Goal: Task Accomplishment & Management: Manage account settings

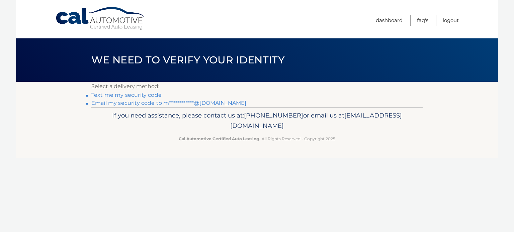
click at [205, 101] on link "**********" at bounding box center [168, 103] width 155 height 6
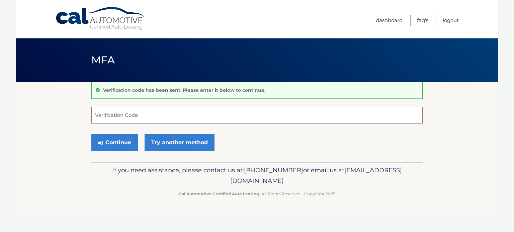
click at [186, 116] on input "Verification Code" at bounding box center [256, 115] width 331 height 17
click at [159, 116] on input "Verification Code" at bounding box center [256, 115] width 331 height 17
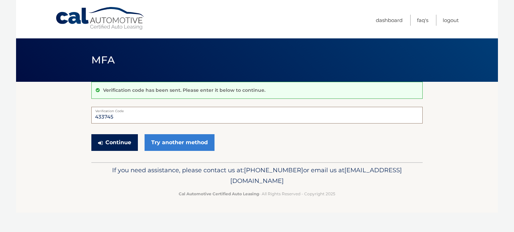
type input "433745"
click at [129, 144] on button "Continue" at bounding box center [114, 142] width 46 height 17
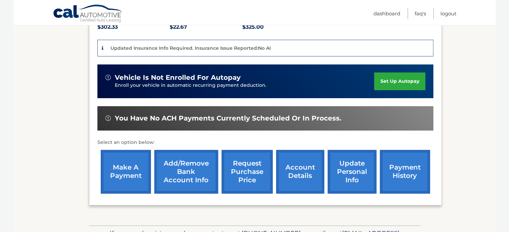
scroll to position [155, 0]
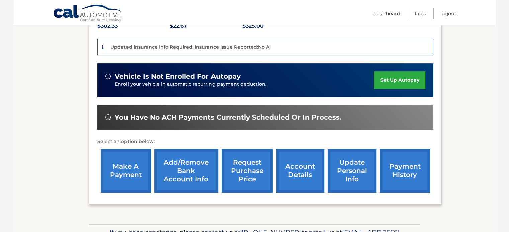
click at [121, 172] on link "make a payment" at bounding box center [126, 171] width 50 height 44
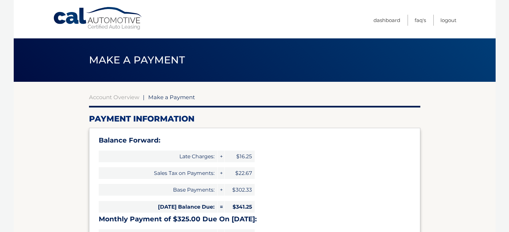
select select "MGEwYWU0MmQtZGFkZS00YTgzLTkzZjgtZDk1YjE4MDM2MTIy"
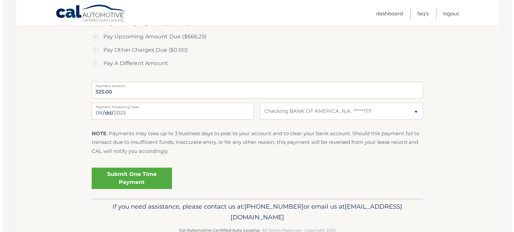
scroll to position [295, 0]
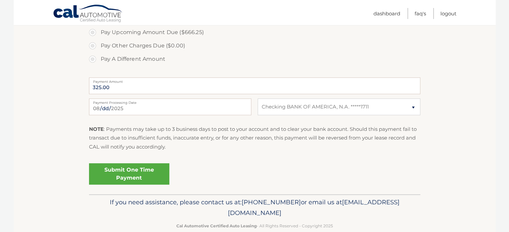
click at [124, 172] on link "Submit One Time Payment" at bounding box center [129, 174] width 80 height 21
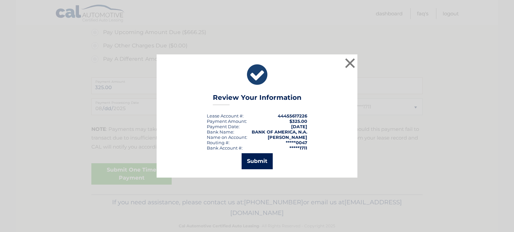
click at [261, 160] on button "Submit" at bounding box center [257, 162] width 31 height 16
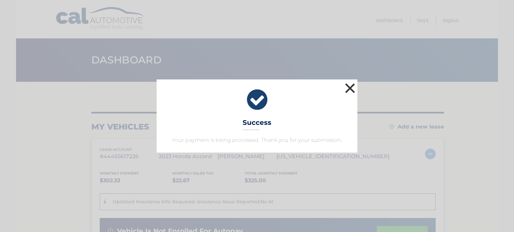
click at [351, 90] on button "×" at bounding box center [349, 88] width 13 height 13
